Goal: Find specific page/section: Find specific page/section

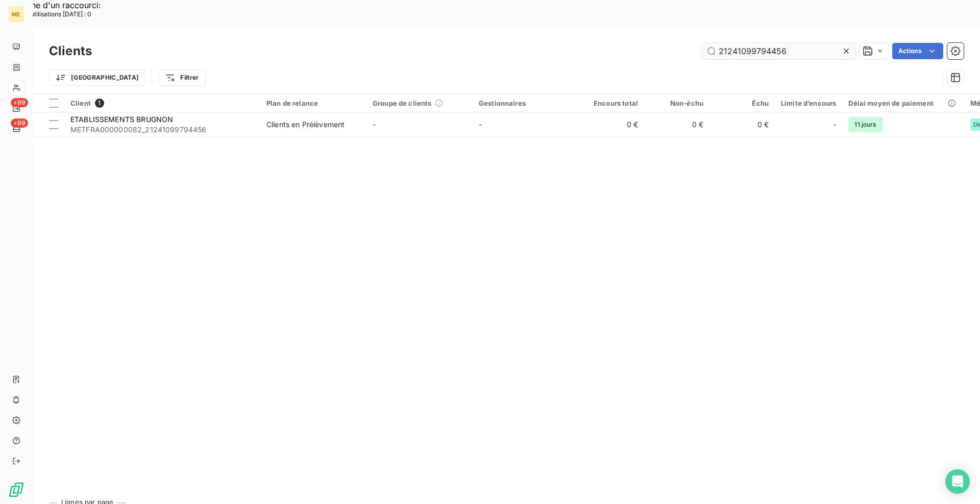
click at [768, 43] on input "21241099794456" at bounding box center [779, 51] width 153 height 16
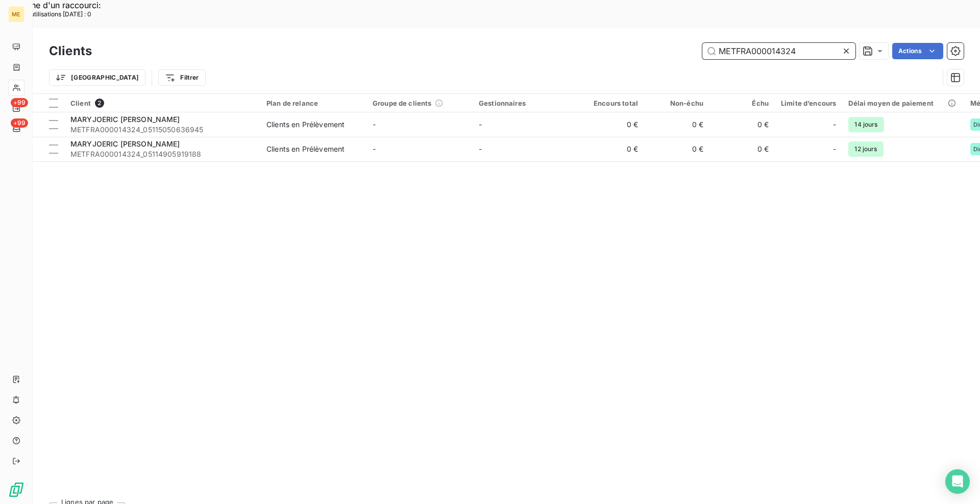
click at [750, 43] on input "METFRA000014324" at bounding box center [779, 51] width 153 height 16
paste input "07701"
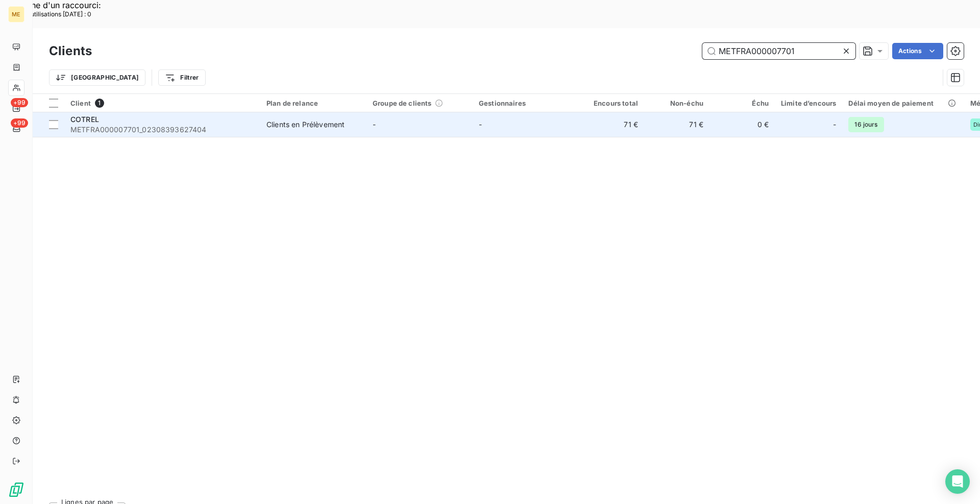
type input "METFRA000007701"
click at [246, 125] on span "METFRA000007701_02308393627404" at bounding box center [162, 130] width 184 height 10
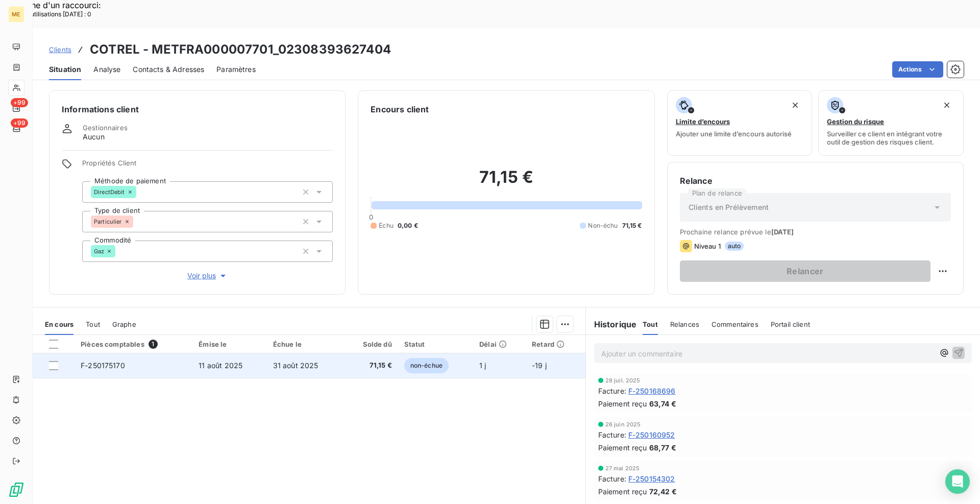
click at [126, 353] on td "F-250175170" at bounding box center [134, 365] width 118 height 25
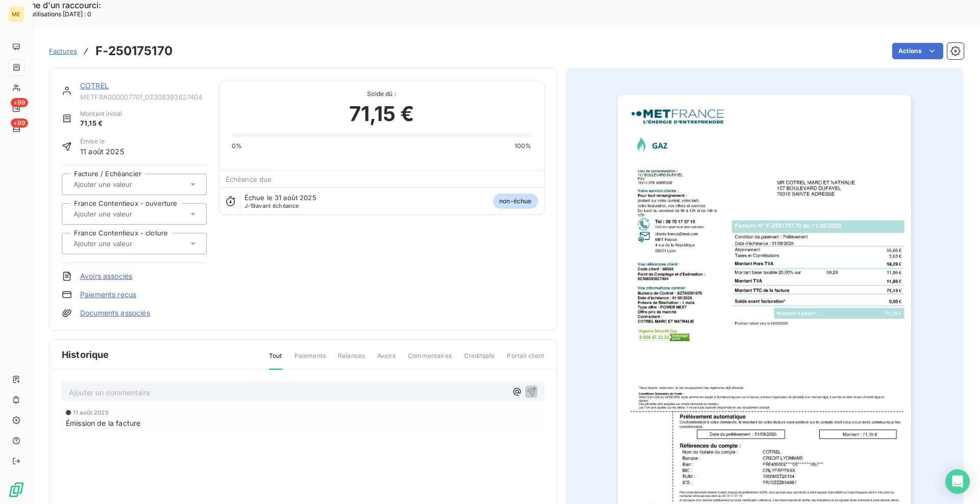
click at [675, 287] on img "button" at bounding box center [765, 303] width 294 height 416
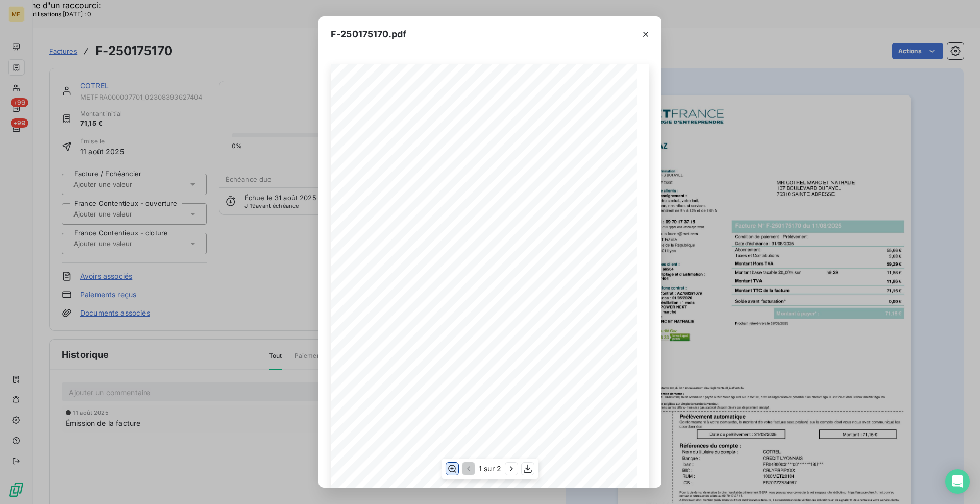
click at [453, 466] on icon "button" at bounding box center [452, 469] width 10 height 10
click at [509, 468] on icon "button" at bounding box center [512, 469] width 10 height 10
click at [649, 36] on icon "button" at bounding box center [646, 34] width 10 height 10
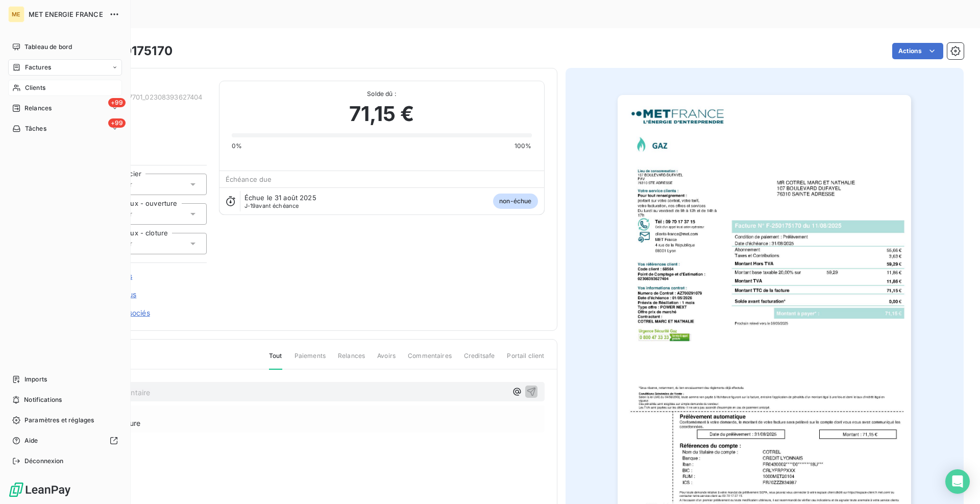
click at [20, 89] on icon at bounding box center [16, 88] width 9 height 8
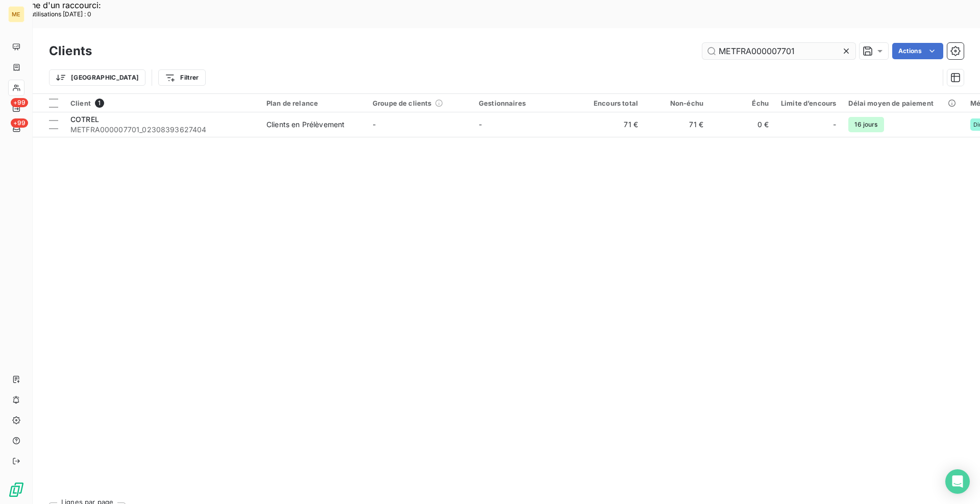
click at [746, 43] on input "METFRA000007701" at bounding box center [779, 51] width 153 height 16
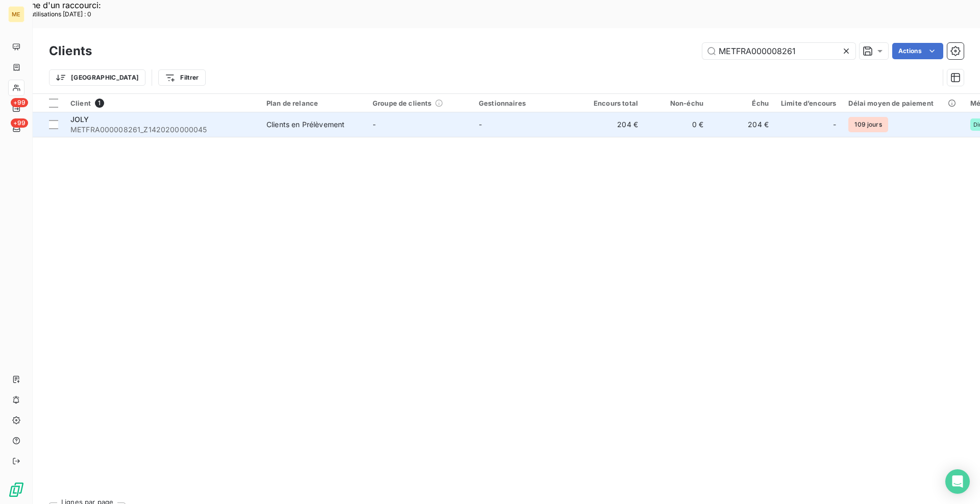
type input "METFRA000008261"
click at [220, 125] on span "METFRA000008261_Z1420200000045" at bounding box center [162, 130] width 184 height 10
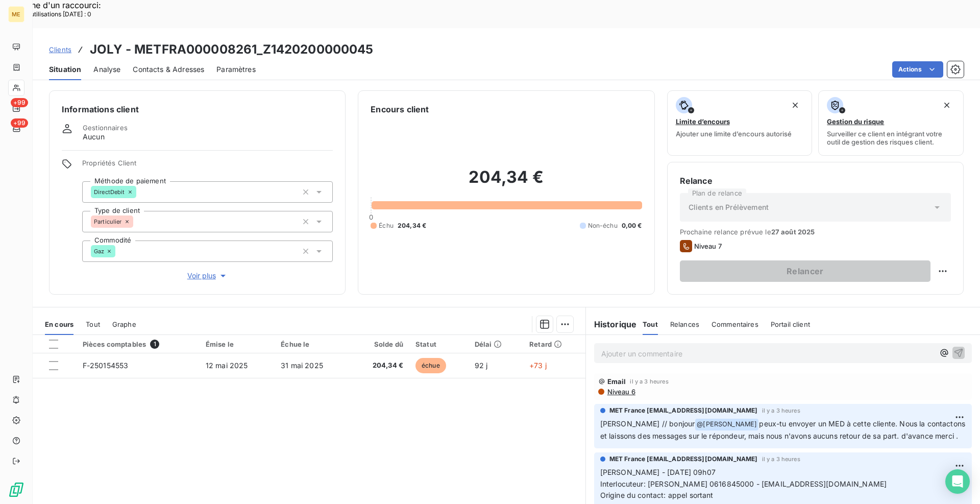
click at [449, 425] on div "Pièces comptables 1 Émise le Échue le Solde dû Statut Délai Retard F-250154553 …" at bounding box center [309, 433] width 553 height 197
click at [351, 270] on div "Informations client Gestionnaires Aucun Propriétés Client Méthode de paiement D…" at bounding box center [507, 308] width 948 height 448
click at [414, 438] on div "Pièces comptables 1 Émise le Échue le Solde dû Statut Délai Retard F-250154553 …" at bounding box center [309, 433] width 553 height 197
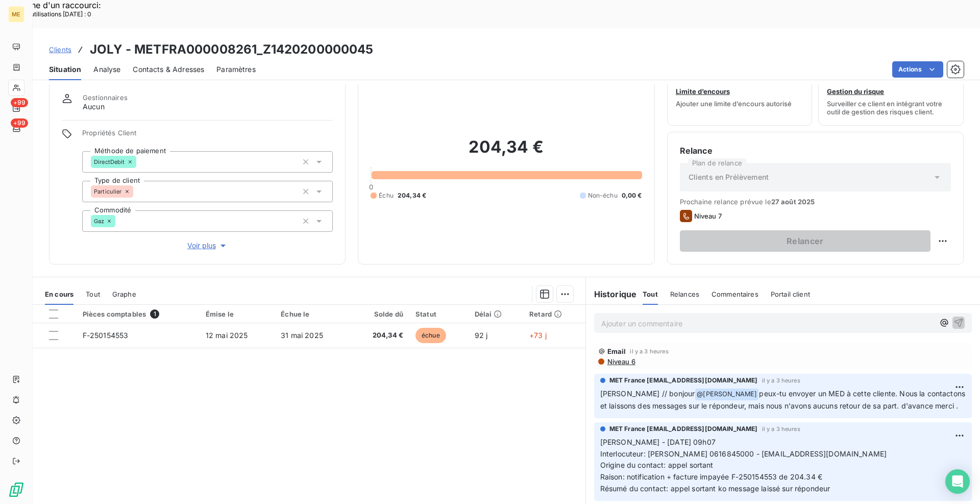
click at [375, 404] on div "Pièces comptables 1 Émise le Échue le Solde dû Statut Délai Retard F-250154553 …" at bounding box center [309, 403] width 553 height 197
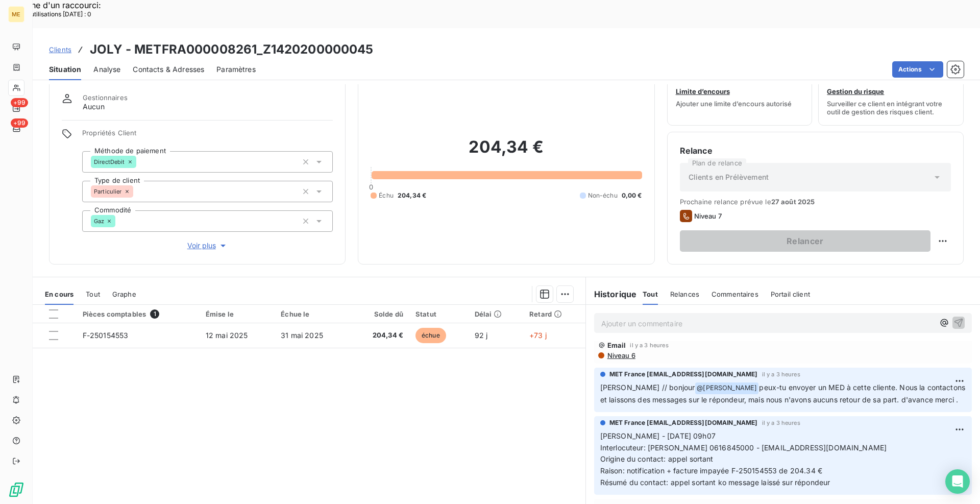
scroll to position [0, 0]
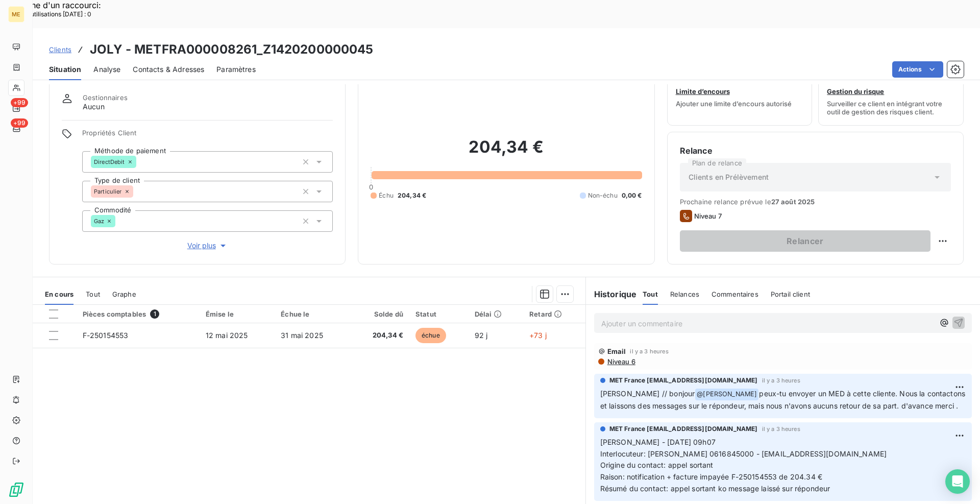
drag, startPoint x: 392, startPoint y: 397, endPoint x: 386, endPoint y: 399, distance: 7.1
click at [392, 397] on div "Pièces comptables 1 Émise le Échue le Solde dû Statut Délai Retard F-250154553 …" at bounding box center [309, 403] width 553 height 197
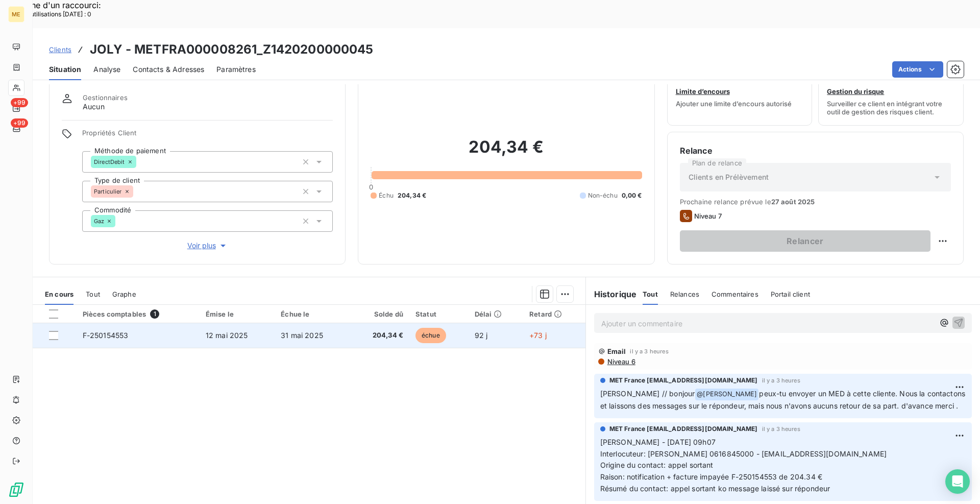
click at [126, 331] on span "F-250154553" at bounding box center [106, 335] width 46 height 9
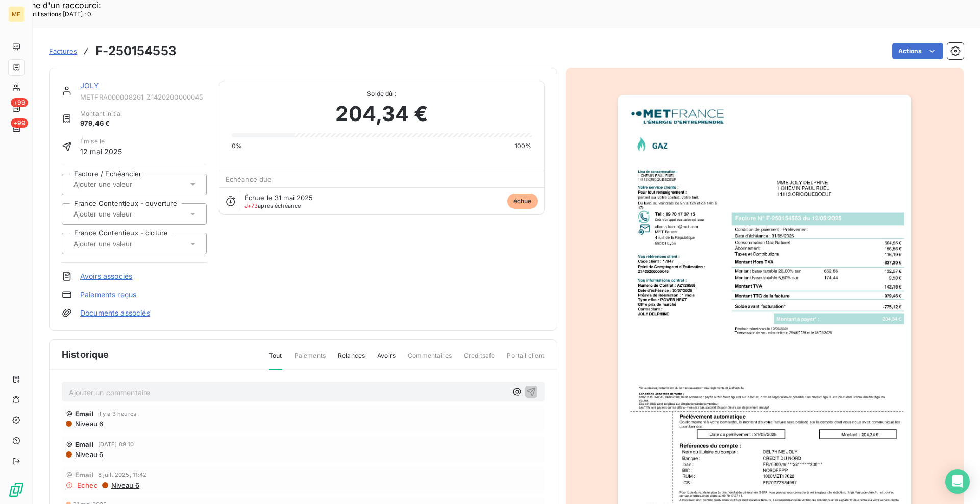
click at [790, 277] on img "button" at bounding box center [765, 303] width 294 height 416
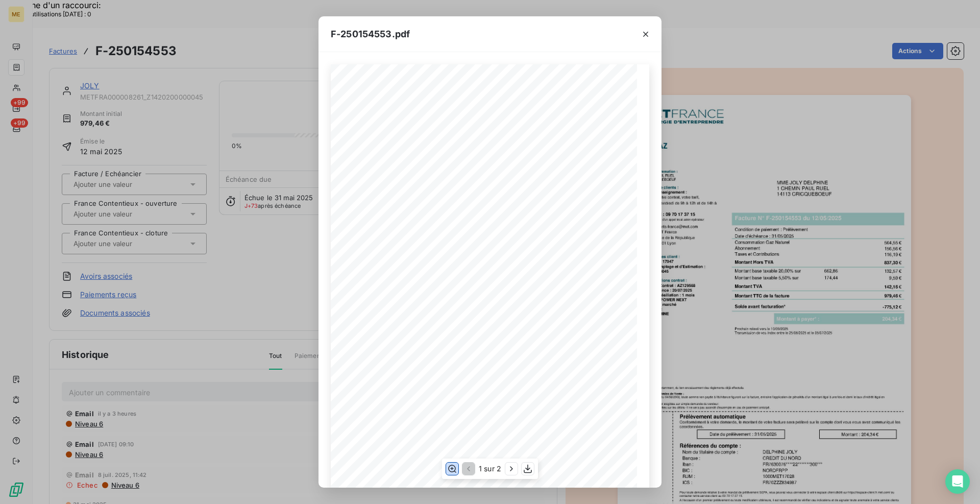
drag, startPoint x: 453, startPoint y: 469, endPoint x: 478, endPoint y: 469, distance: 24.5
click at [455, 469] on icon "button" at bounding box center [452, 469] width 10 height 10
click at [513, 470] on icon "button" at bounding box center [512, 469] width 10 height 10
click at [645, 33] on icon "button" at bounding box center [645, 34] width 5 height 5
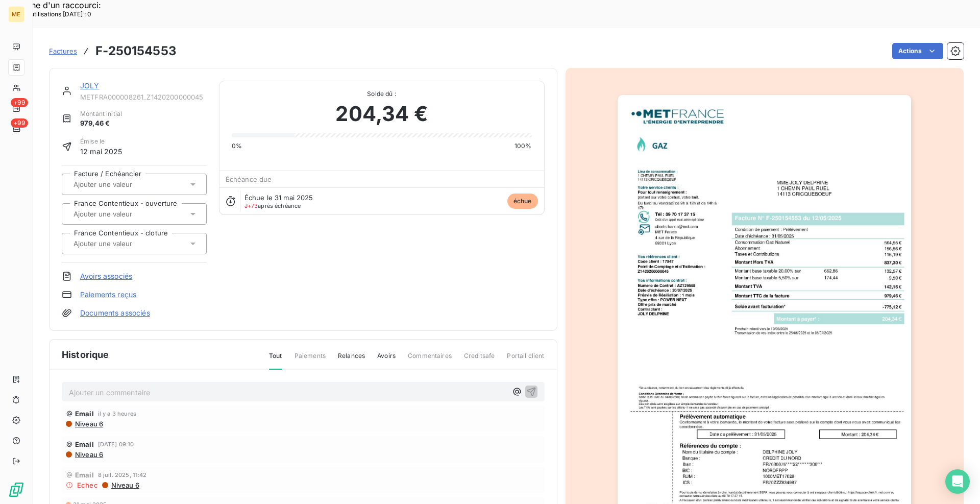
click at [84, 81] on link "JOLY" at bounding box center [89, 85] width 19 height 9
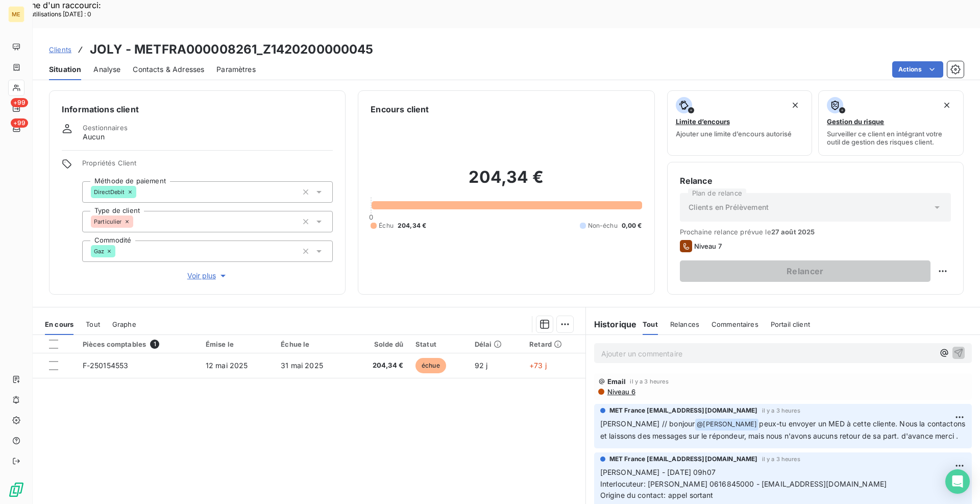
drag, startPoint x: 353, startPoint y: 274, endPoint x: 383, endPoint y: 383, distance: 113.4
click at [352, 274] on div "Informations client Gestionnaires Aucun Propriétés Client Méthode de paiement D…" at bounding box center [507, 308] width 948 height 448
click at [383, 421] on div "Pièces comptables 1 Émise le Échue le Solde dû Statut Délai Retard F-250154553 …" at bounding box center [309, 433] width 553 height 197
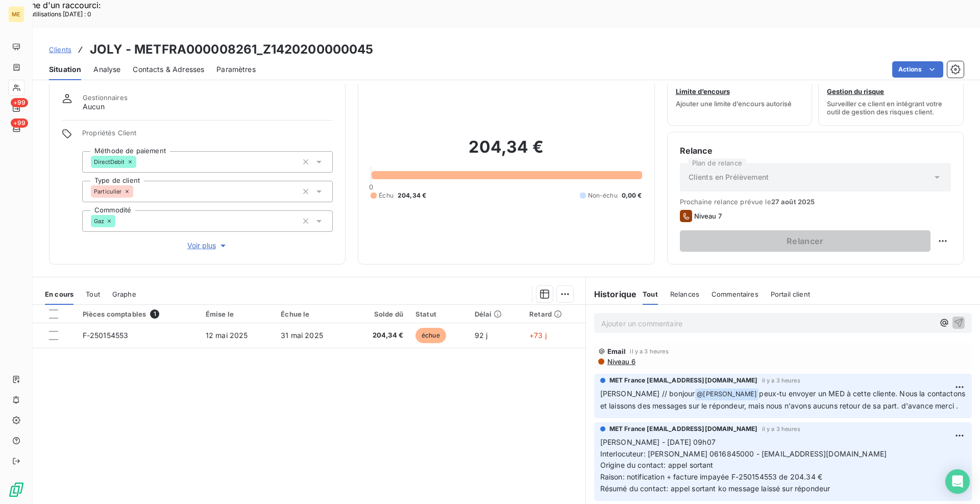
click at [349, 235] on div "Informations client Gestionnaires Aucun Propriétés Client Méthode de paiement D…" at bounding box center [507, 162] width 948 height 204
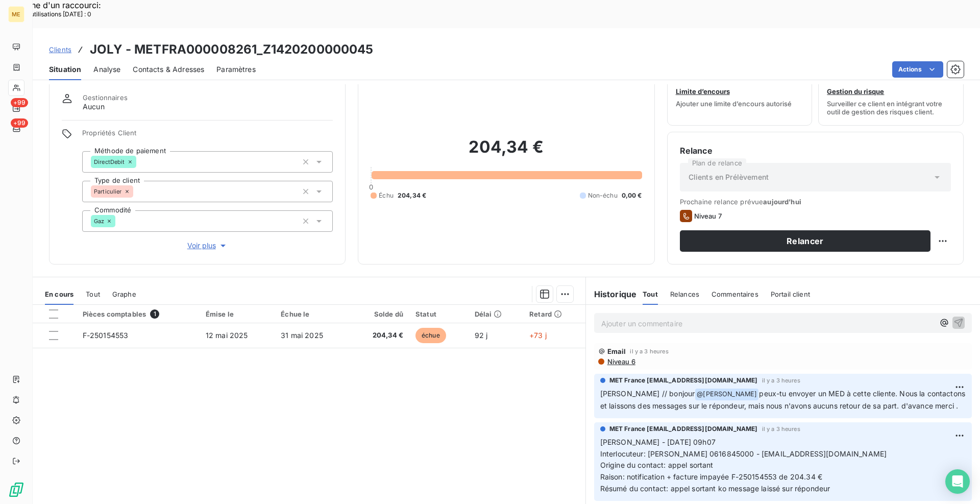
click at [470, 450] on div "Pièces comptables 1 Émise le Échue le Solde dû Statut Délai Retard F-250154553 …" at bounding box center [309, 403] width 553 height 197
click at [351, 242] on div "Informations client Gestionnaires Aucun Propriétés Client Méthode de paiement D…" at bounding box center [507, 308] width 948 height 448
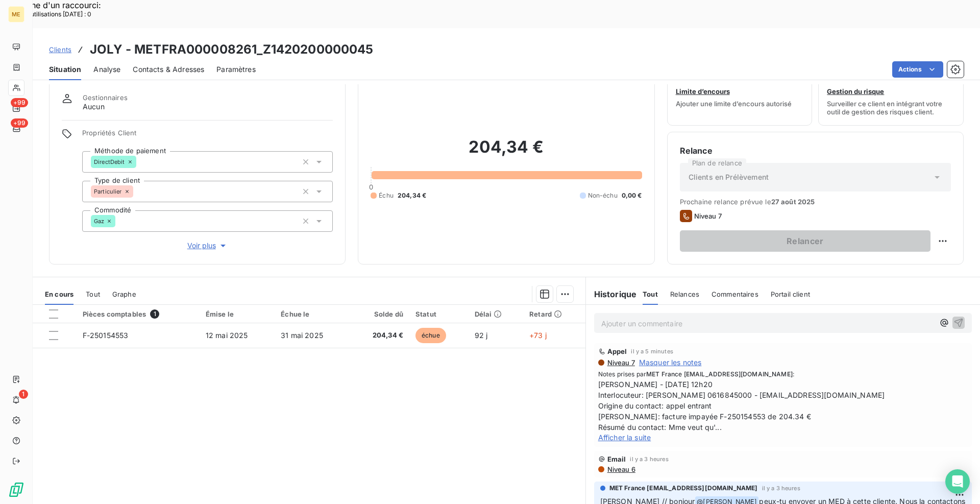
click at [63, 45] on span "Clients" at bounding box center [60, 49] width 22 height 8
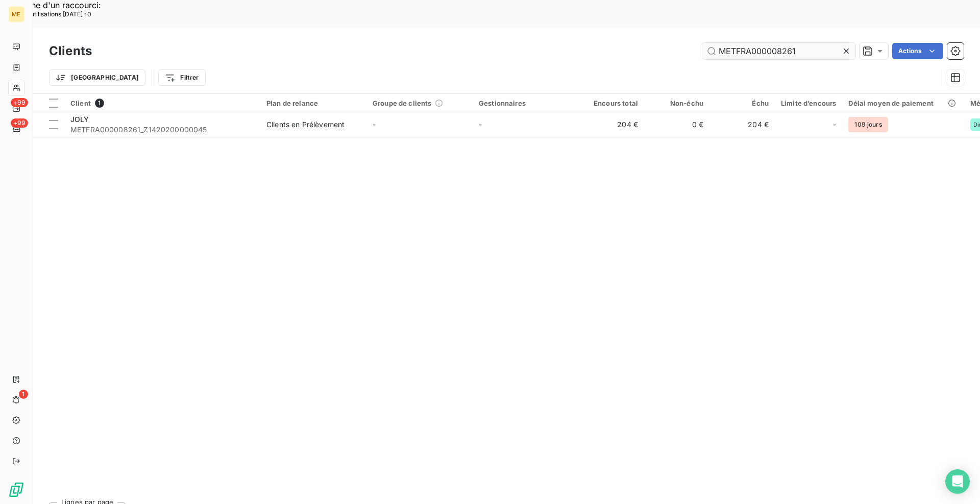
click at [753, 43] on input "METFRA000008261" at bounding box center [779, 51] width 153 height 16
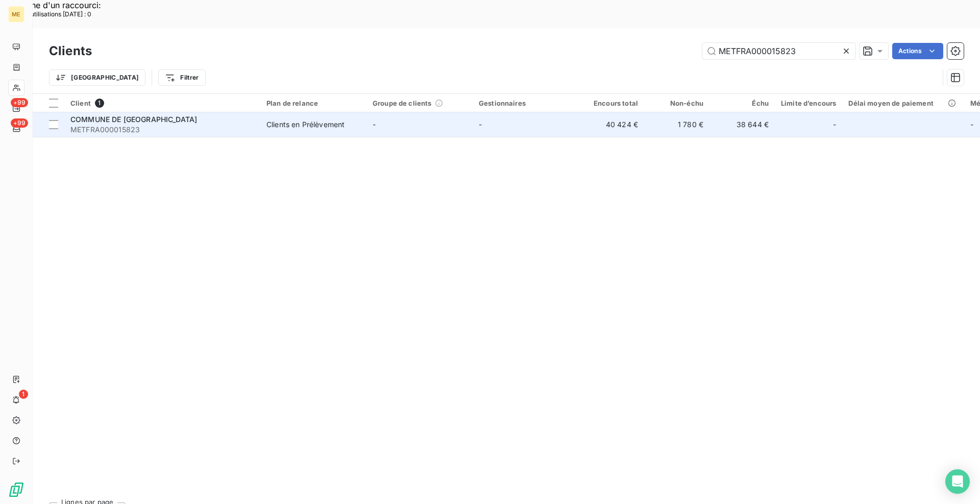
type input "METFRA000015823"
click at [345, 119] on div "Clients en Prélèvement" at bounding box center [306, 124] width 78 height 10
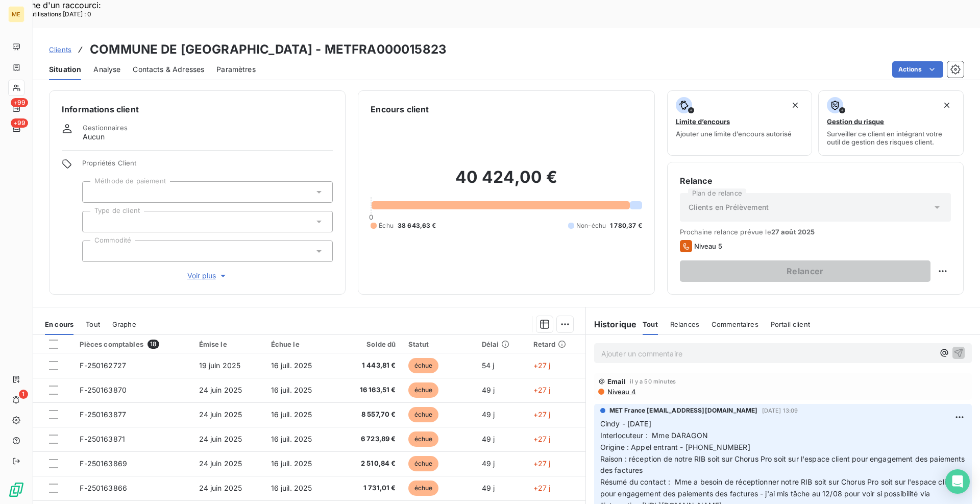
click at [353, 203] on div "Informations client Gestionnaires Aucun Propriétés Client Méthode de paiement T…" at bounding box center [507, 192] width 948 height 204
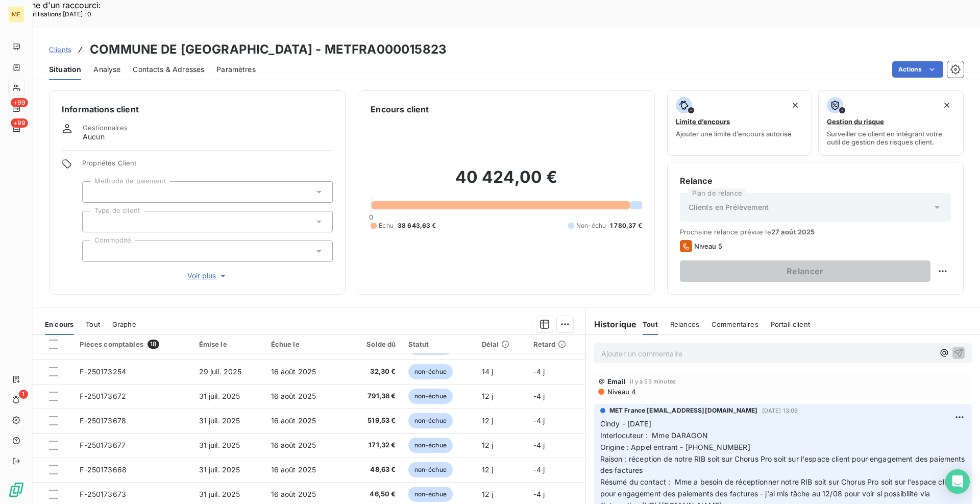
click at [203, 271] on span "Voir plus" at bounding box center [207, 276] width 41 height 10
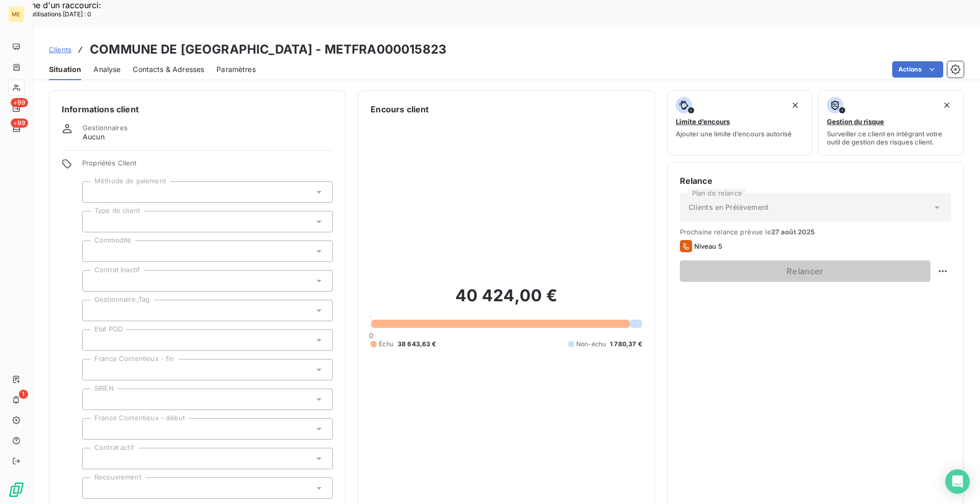
click at [207, 503] on span "Réduire" at bounding box center [208, 513] width 38 height 10
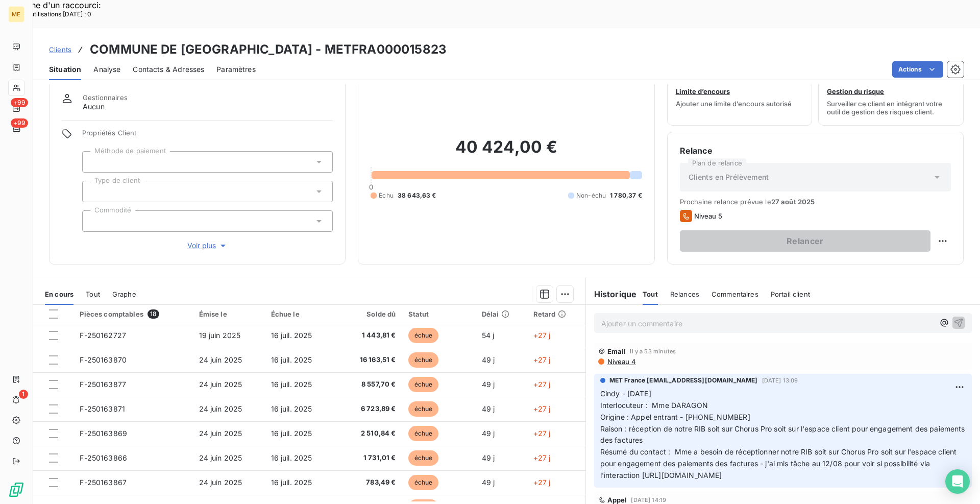
click at [349, 232] on div "Informations client Gestionnaires Aucun Propriétés Client Méthode de paiement T…" at bounding box center [507, 162] width 948 height 204
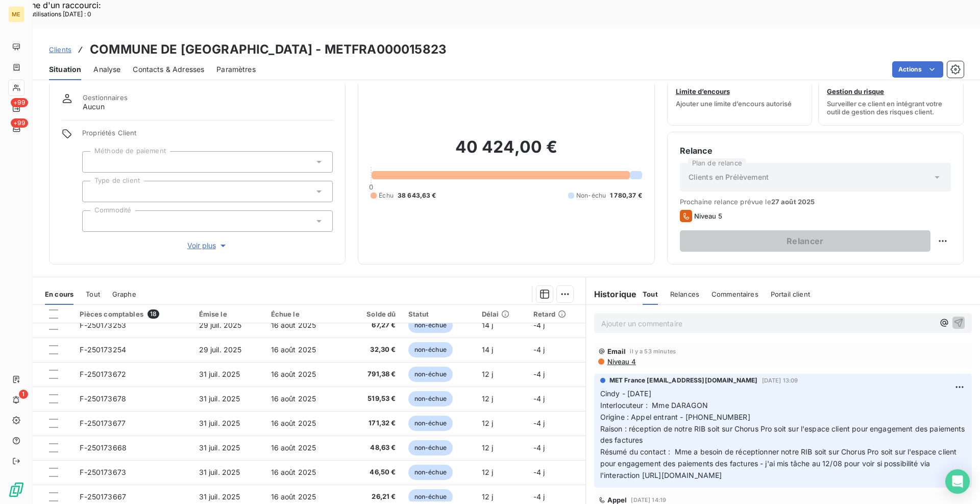
scroll to position [263, 0]
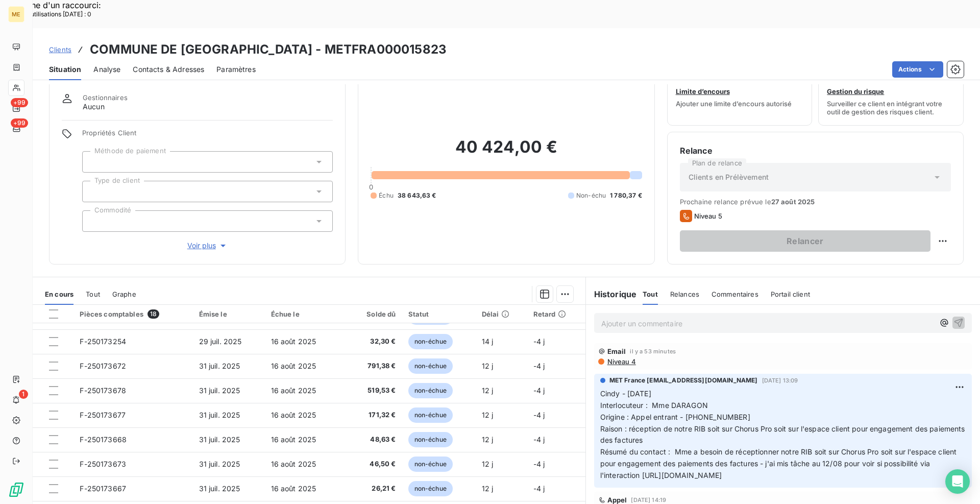
click at [352, 233] on div "Informations client Gestionnaires Aucun Propriétés Client Méthode de paiement T…" at bounding box center [507, 162] width 948 height 204
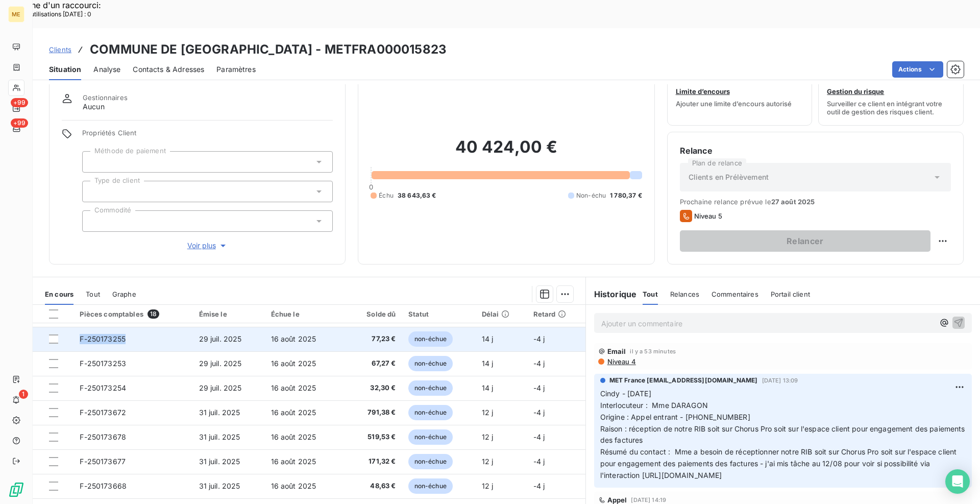
drag, startPoint x: 140, startPoint y: 313, endPoint x: 77, endPoint y: 310, distance: 63.4
click at [77, 327] on td "F-250173255" at bounding box center [133, 339] width 119 height 25
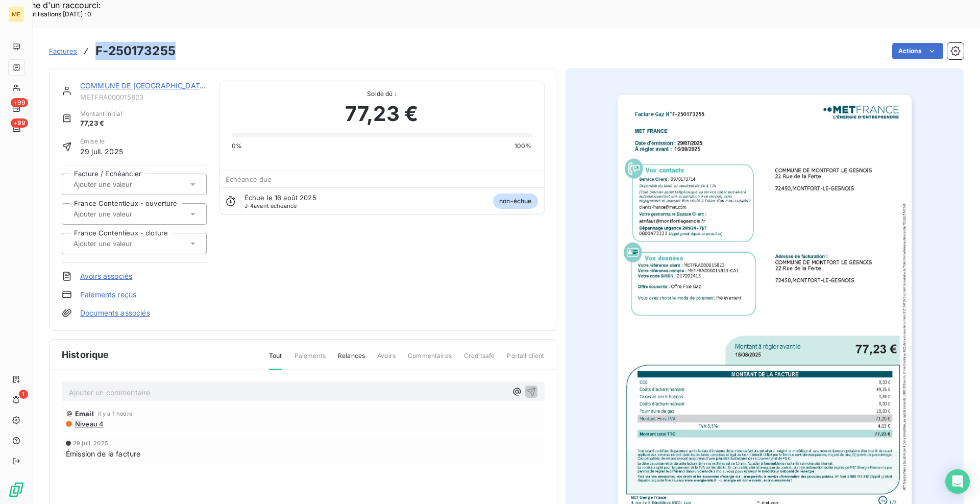
drag, startPoint x: 179, startPoint y: 22, endPoint x: 97, endPoint y: 22, distance: 82.2
click at [97, 40] on div "Factures F-250173255 Actions" at bounding box center [506, 50] width 915 height 21
copy h3 "F-250173255"
click at [814, 280] on img "button" at bounding box center [765, 303] width 294 height 416
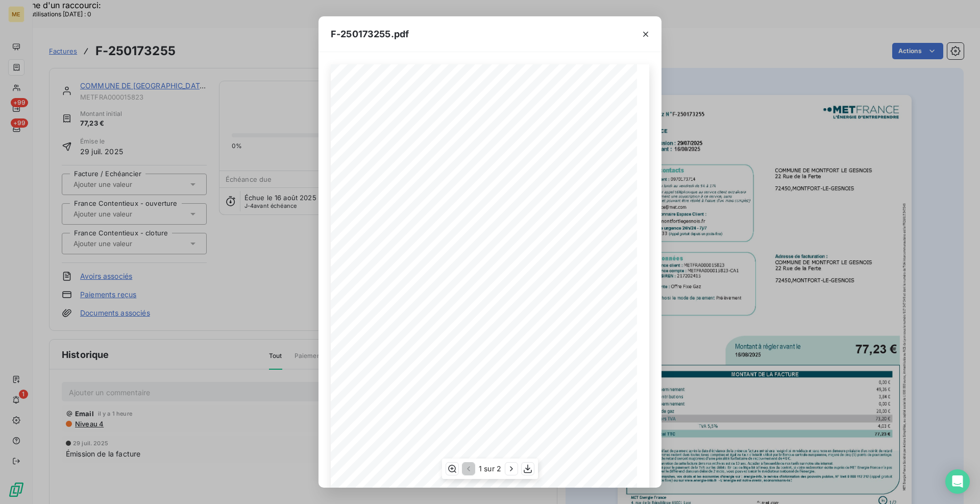
scroll to position [35, 0]
click at [646, 29] on button "button" at bounding box center [646, 34] width 16 height 16
click at [646, 31] on icon "button" at bounding box center [646, 34] width 10 height 10
click at [646, 34] on icon "button" at bounding box center [646, 34] width 10 height 10
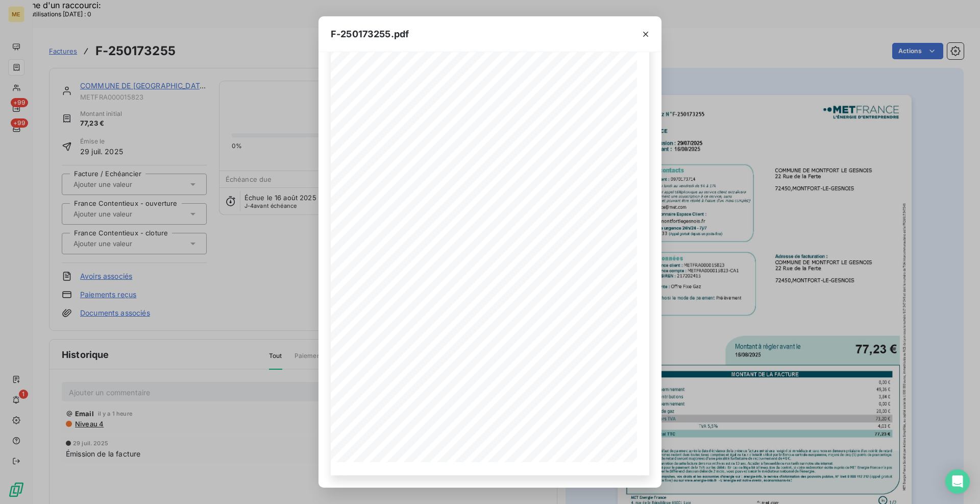
click at [647, 32] on icon "button" at bounding box center [646, 34] width 10 height 10
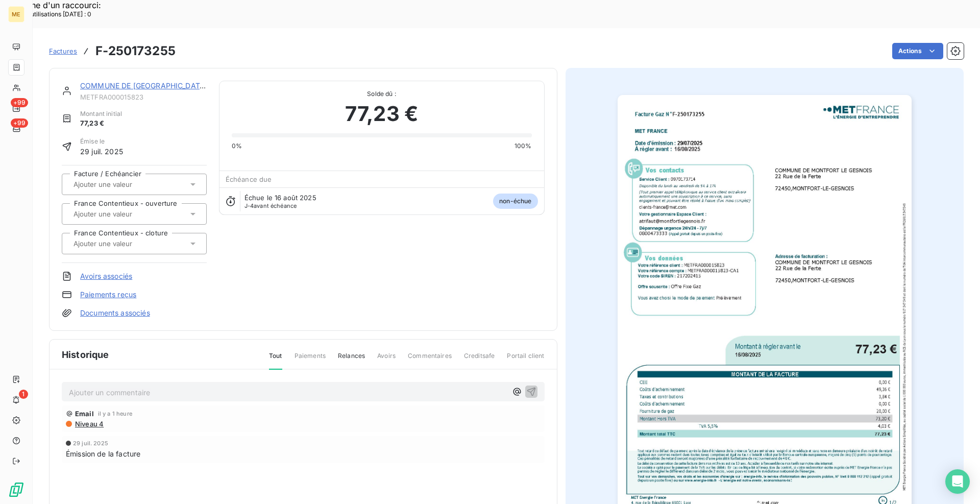
click at [129, 81] on link "COMMUNE DE [GEOGRAPHIC_DATA]" at bounding box center [143, 85] width 127 height 9
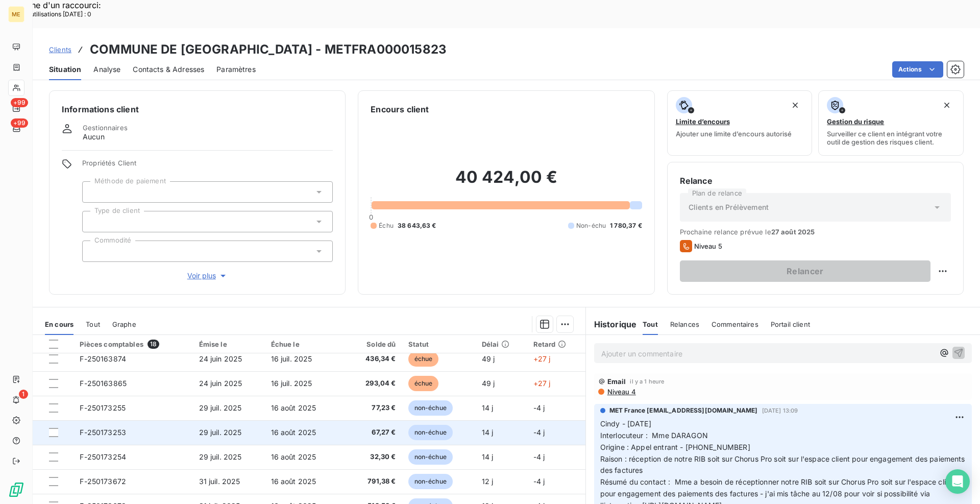
scroll to position [204, 0]
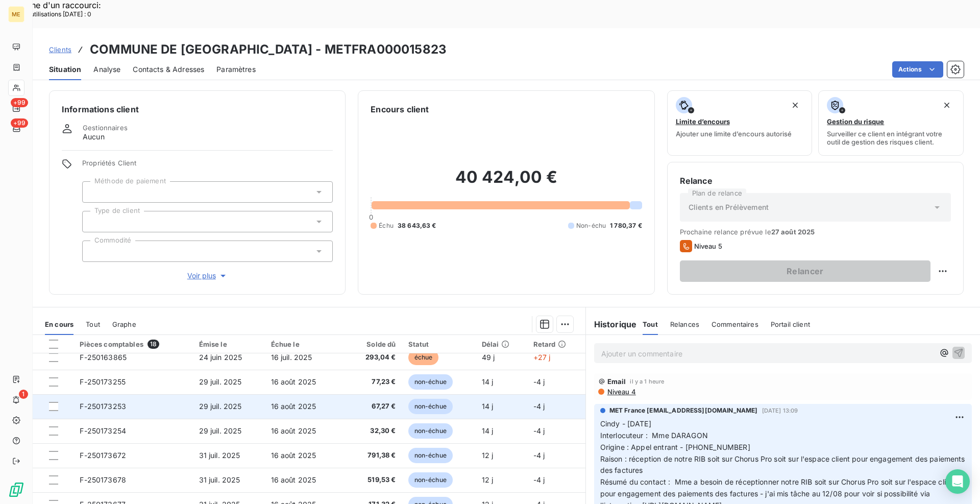
click at [112, 402] on span "F-250173253" at bounding box center [103, 406] width 46 height 9
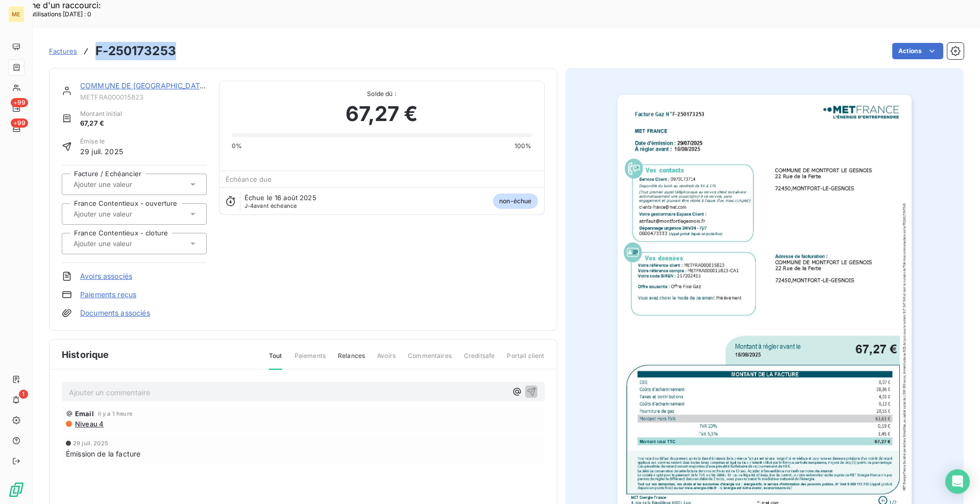
drag, startPoint x: 178, startPoint y: 23, endPoint x: 92, endPoint y: 19, distance: 85.4
click at [92, 40] on div "Factures F-250173253 Actions" at bounding box center [506, 50] width 915 height 21
copy h3 "F-250173253"
click at [801, 159] on img "button" at bounding box center [765, 303] width 294 height 416
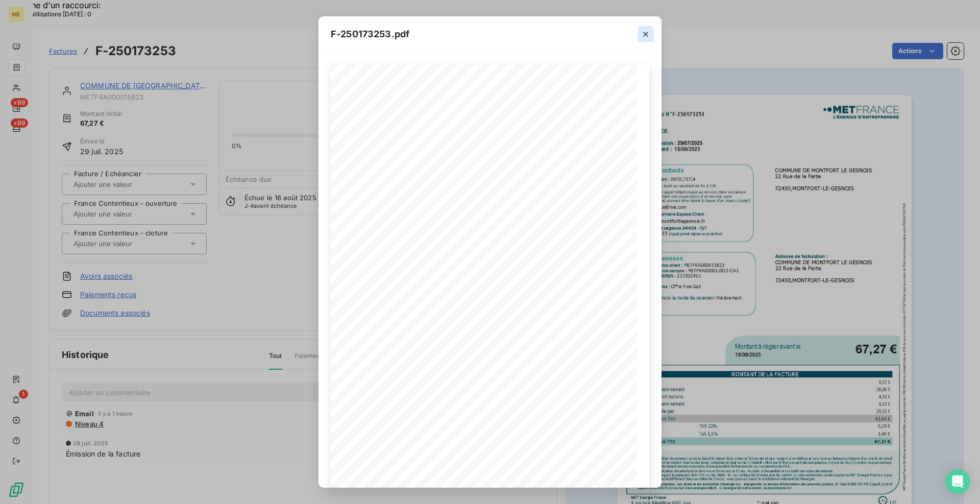
click at [644, 35] on icon "button" at bounding box center [646, 34] width 10 height 10
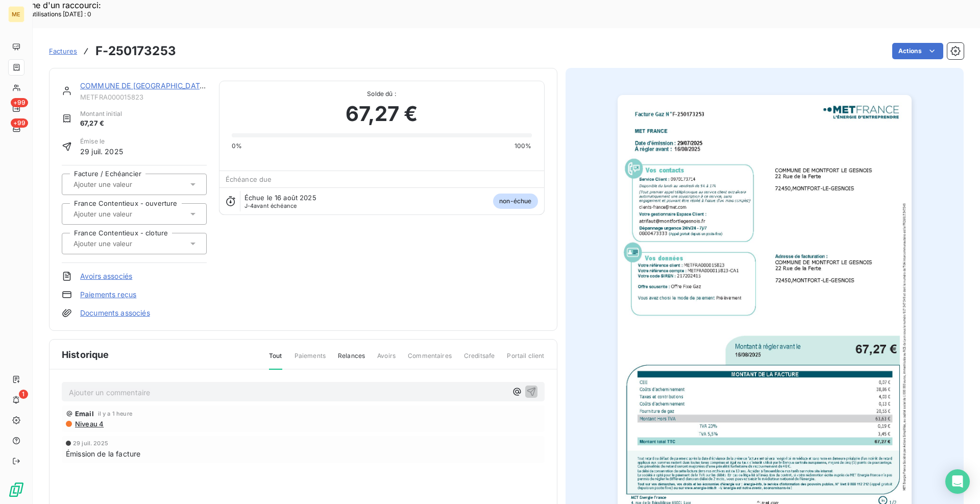
click at [148, 81] on link "COMMUNE DE [GEOGRAPHIC_DATA]" at bounding box center [143, 85] width 127 height 9
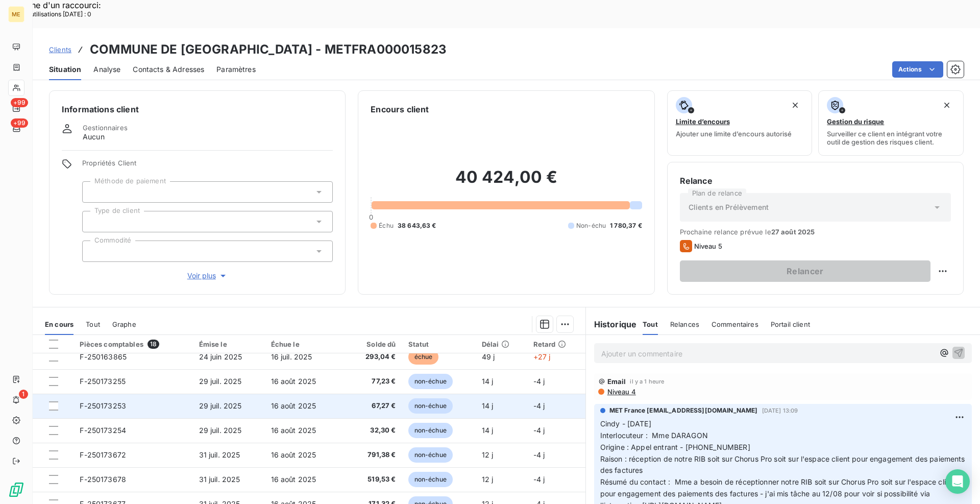
scroll to position [204, 0]
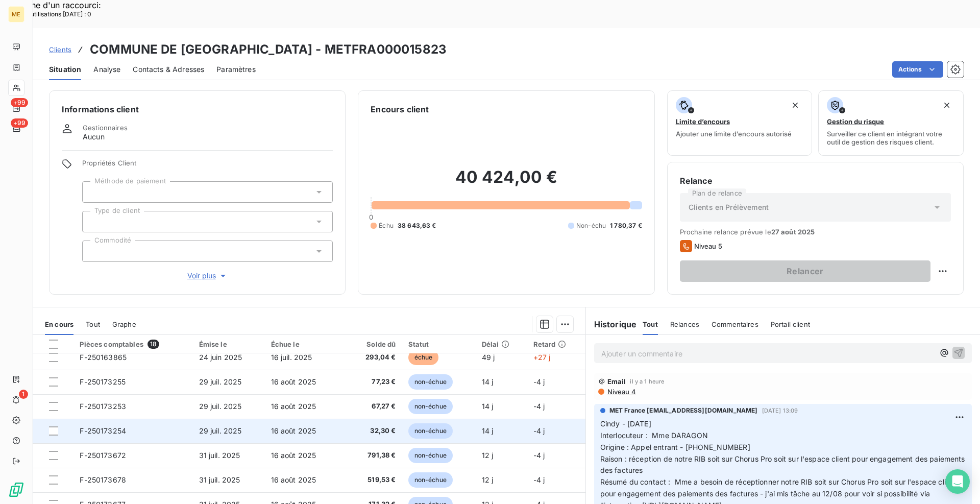
click at [117, 426] on span "F-250173254" at bounding box center [103, 430] width 46 height 9
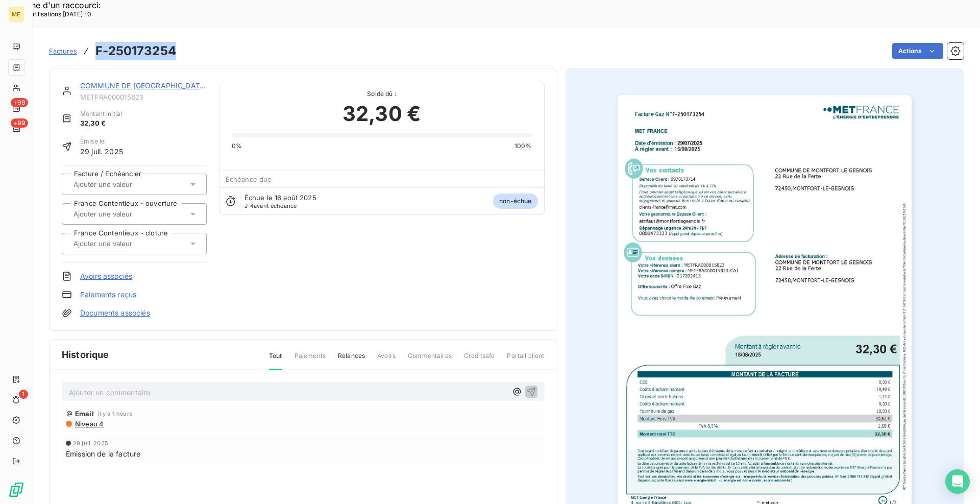
drag, startPoint x: 179, startPoint y: 20, endPoint x: 98, endPoint y: 25, distance: 81.3
click at [98, 40] on div "Factures F-250173254 Actions" at bounding box center [506, 50] width 915 height 21
copy h3 "F-250173254"
click at [806, 309] on img "button" at bounding box center [765, 303] width 294 height 416
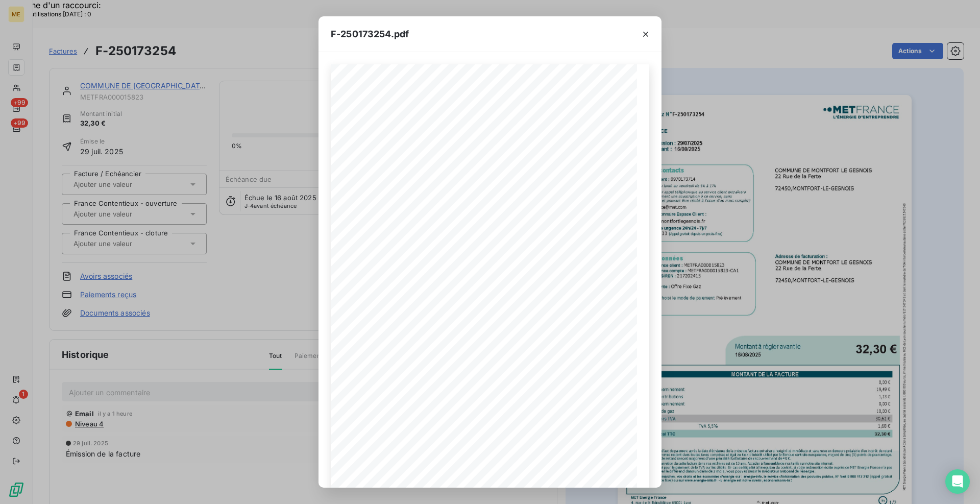
click at [647, 33] on icon "button" at bounding box center [645, 34] width 5 height 5
click at [649, 36] on icon "button" at bounding box center [646, 34] width 10 height 10
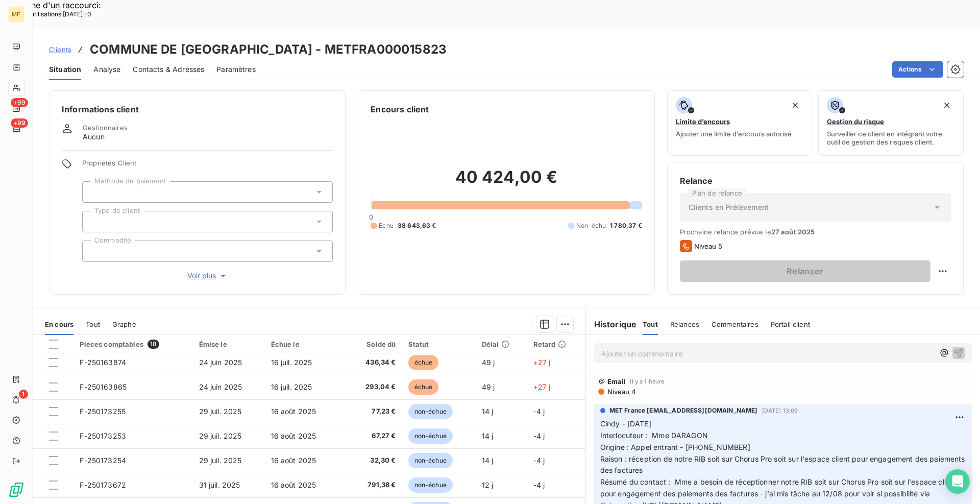
scroll to position [182, 0]
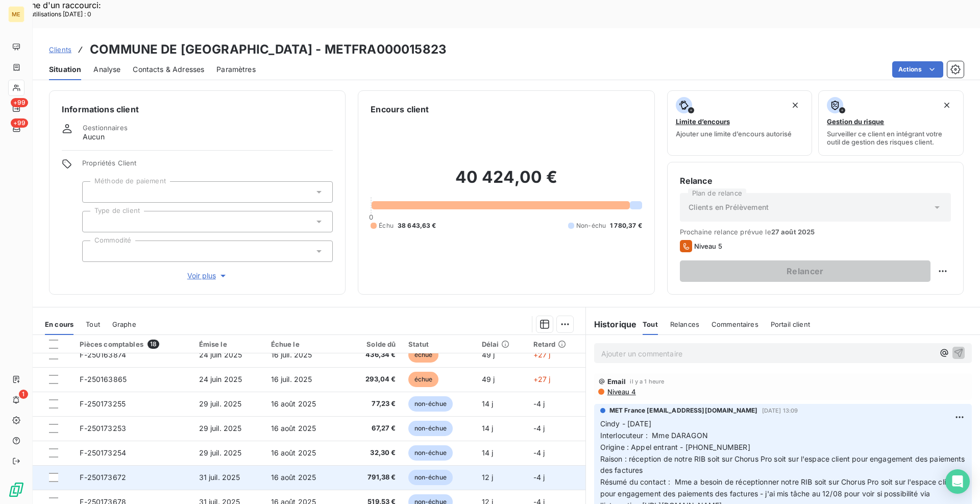
click at [110, 473] on span "F-250173672" at bounding box center [103, 477] width 46 height 9
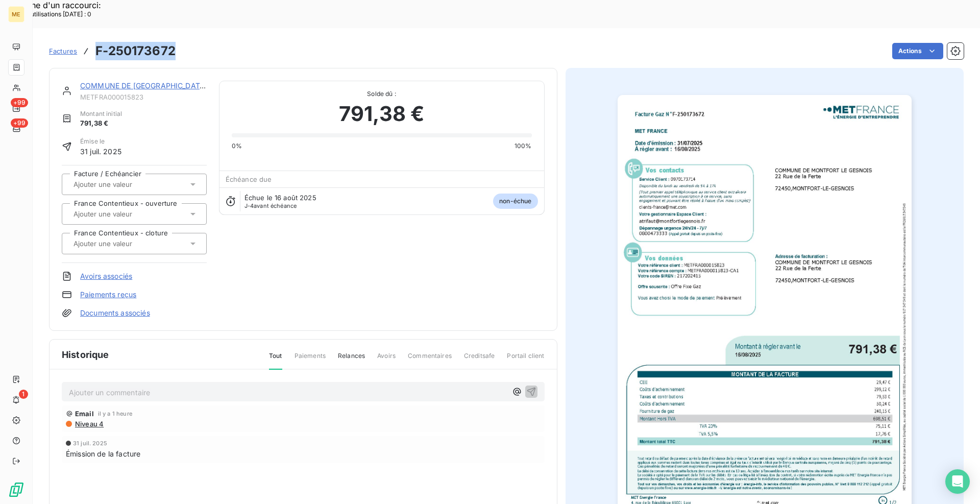
drag, startPoint x: 181, startPoint y: 26, endPoint x: 93, endPoint y: 21, distance: 87.4
click at [93, 40] on div "Factures F-250173672 Actions" at bounding box center [506, 50] width 915 height 21
copy h3 "F-250173672"
click at [805, 245] on img "button" at bounding box center [765, 303] width 294 height 416
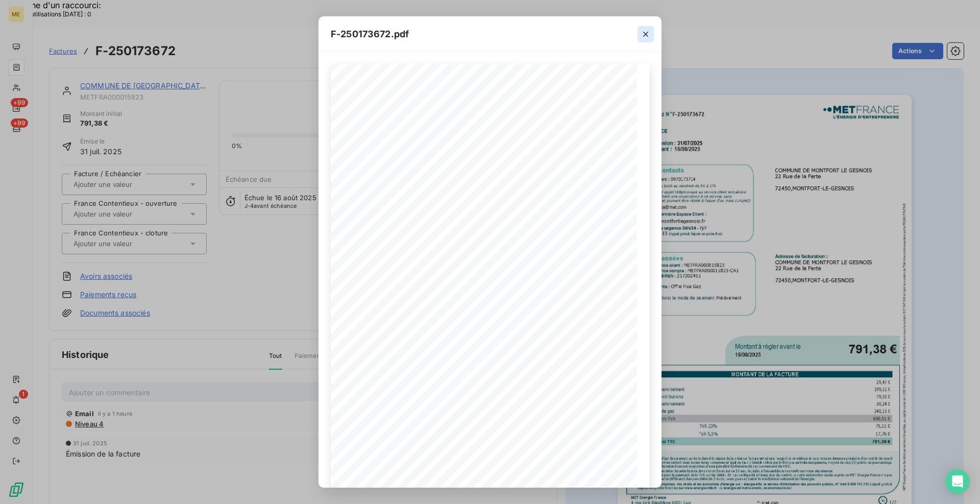
drag, startPoint x: 646, startPoint y: 33, endPoint x: 691, endPoint y: 23, distance: 46.1
click at [646, 33] on icon "button" at bounding box center [646, 34] width 10 height 10
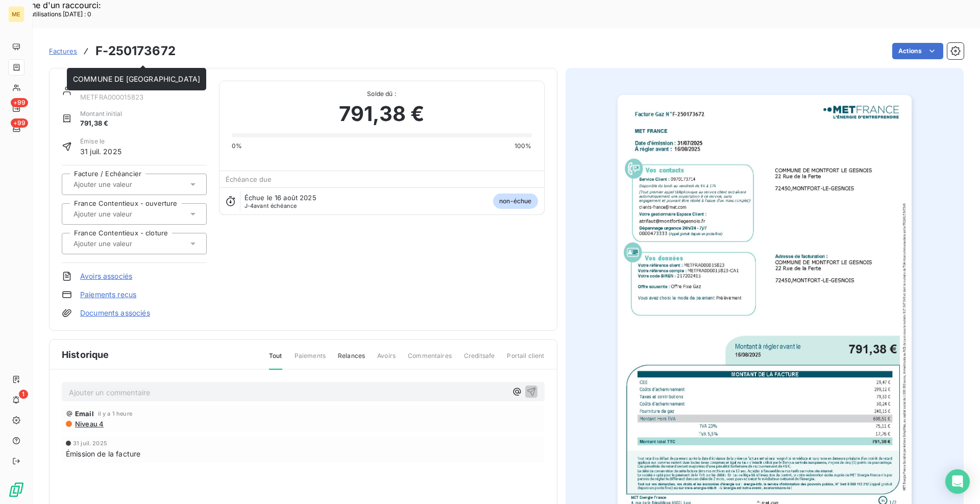
click at [133, 81] on link "COMMUNE DE [GEOGRAPHIC_DATA]" at bounding box center [143, 85] width 127 height 9
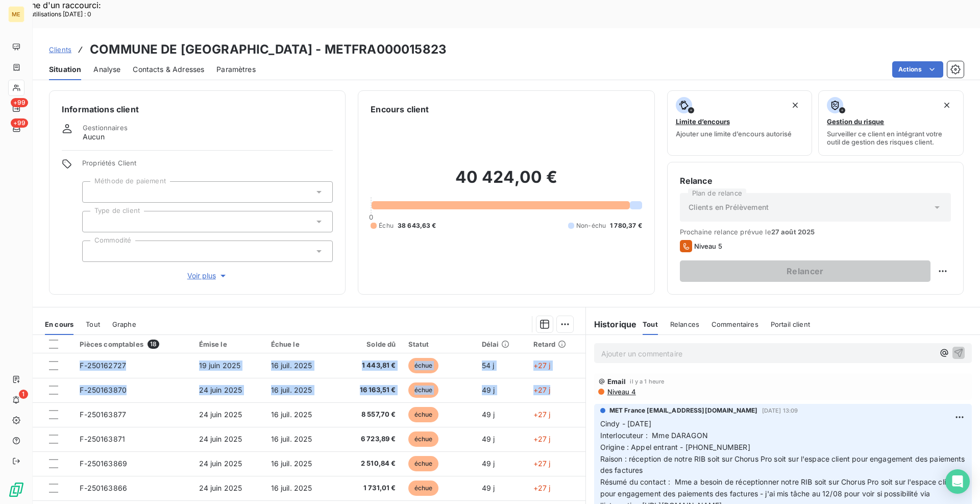
drag, startPoint x: 577, startPoint y: 358, endPoint x: 579, endPoint y: 368, distance: 10.5
click at [579, 368] on div "Pièces comptables 18 Émise le Échue le Solde dû Statut Délai Retard F-250162727…" at bounding box center [309, 433] width 553 height 197
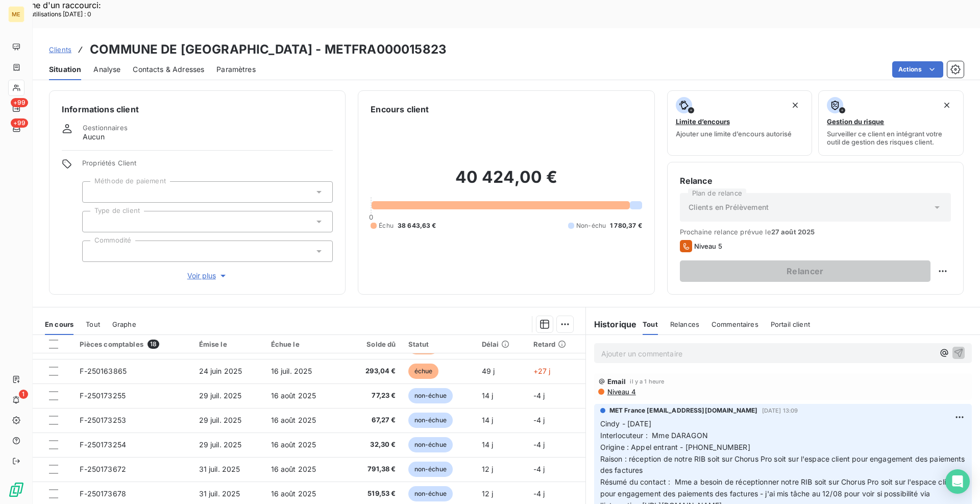
scroll to position [185, 0]
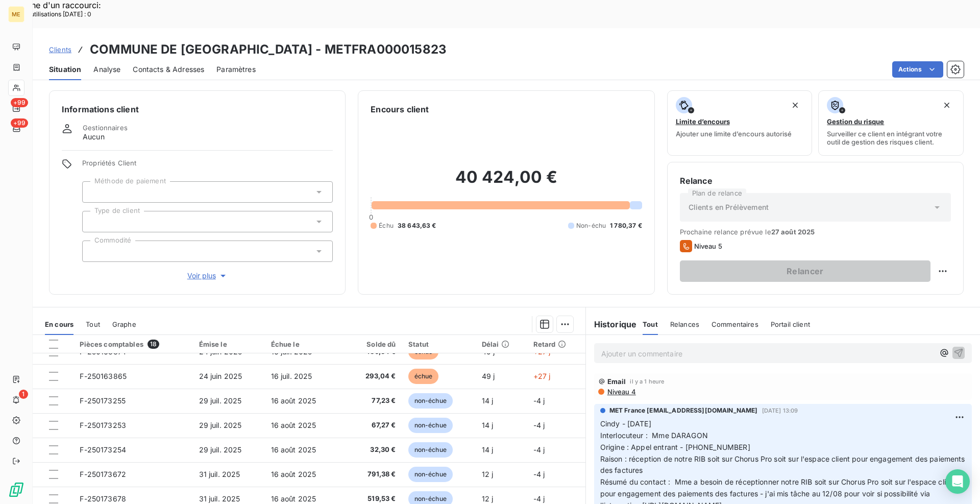
click at [343, 253] on div "Informations client Gestionnaires Aucun Propriétés Client Méthode de paiement T…" at bounding box center [197, 192] width 297 height 204
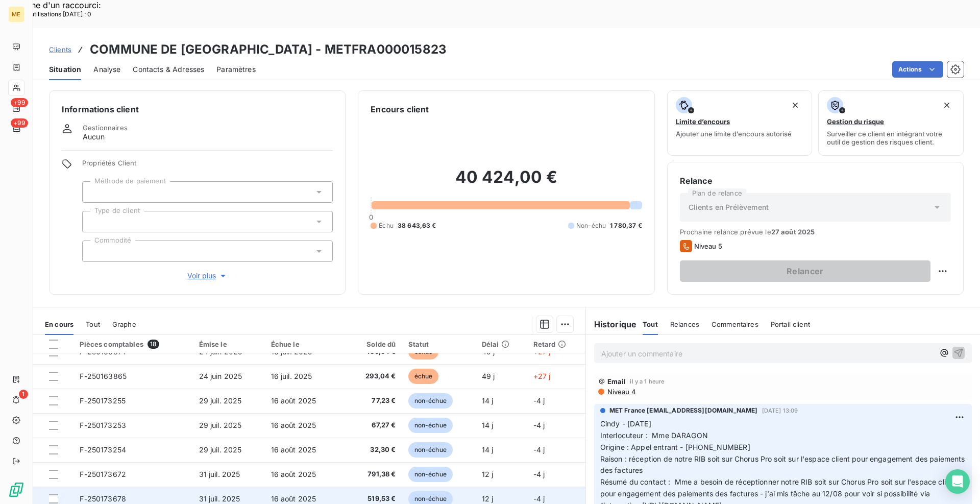
click at [116, 494] on span "F-250173678" at bounding box center [103, 498] width 46 height 9
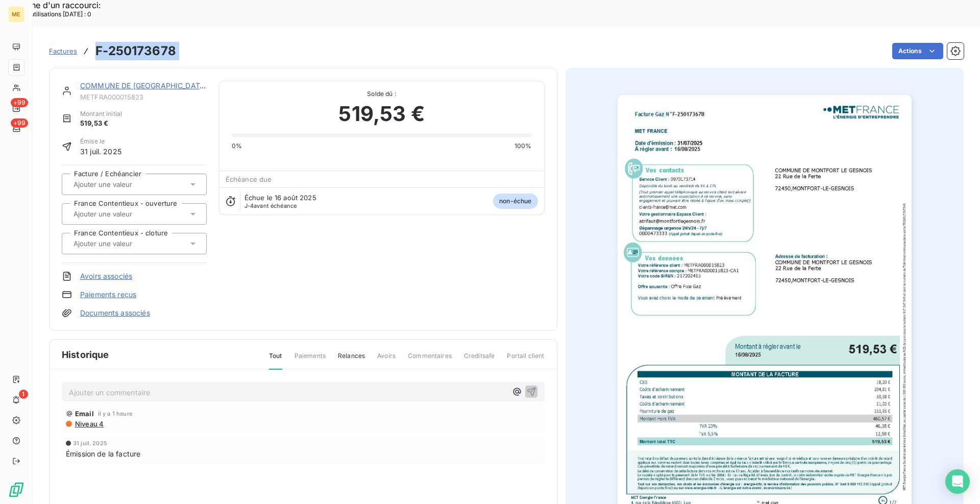
drag, startPoint x: 188, startPoint y: 24, endPoint x: 97, endPoint y: 24, distance: 91.4
click at [97, 40] on div "Factures F-250173678 Actions" at bounding box center [506, 50] width 915 height 21
copy section "F-250173678 Actions"
click at [705, 292] on img "button" at bounding box center [765, 303] width 294 height 416
